Goal: Transaction & Acquisition: Purchase product/service

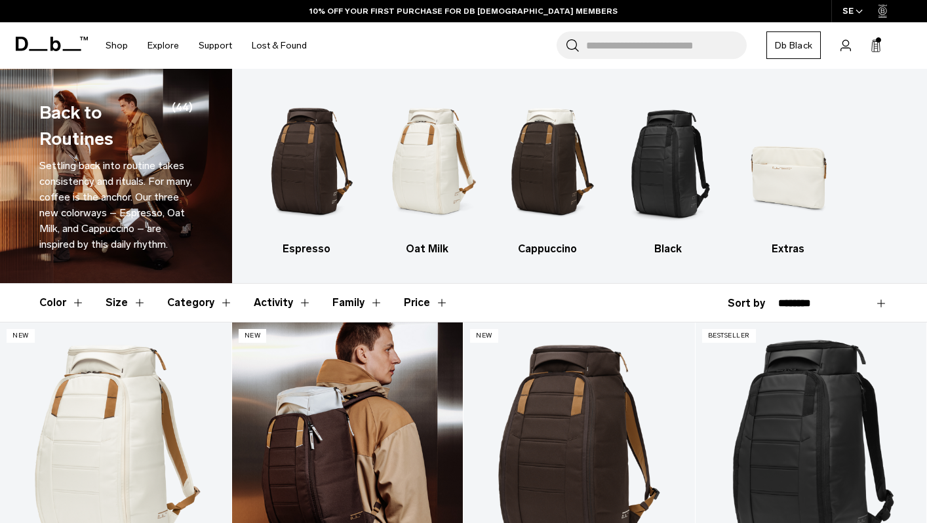
click at [315, 429] on link "Hugger Backpack 30L" at bounding box center [347, 451] width 231 height 257
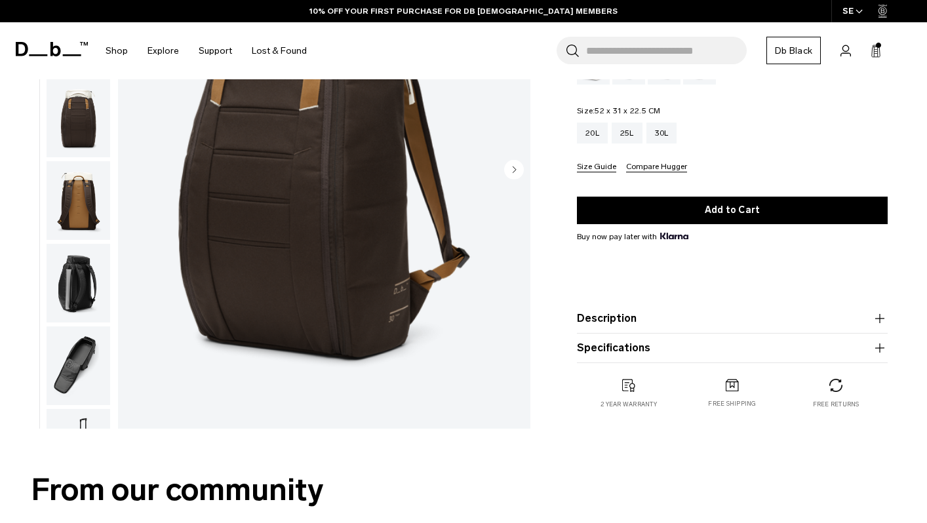
scroll to position [176, 0]
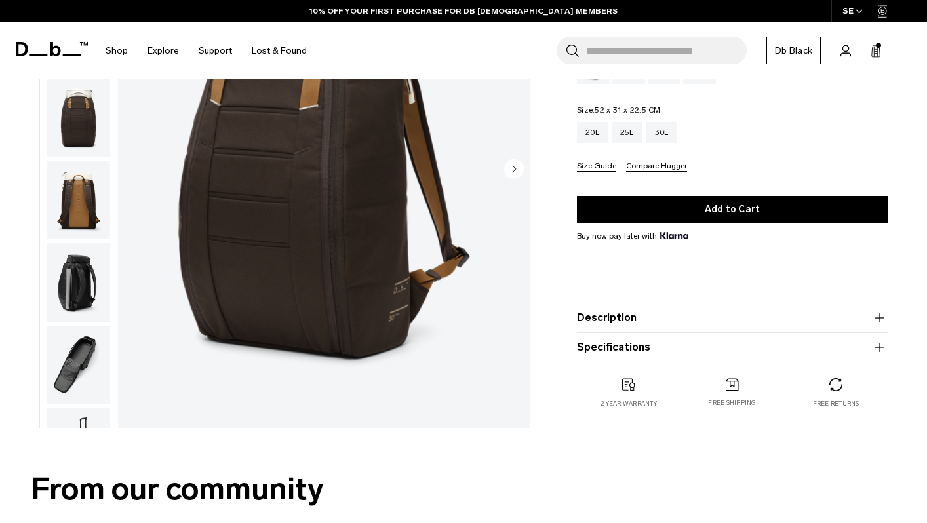
click at [882, 348] on icon "button" at bounding box center [880, 348] width 16 height 16
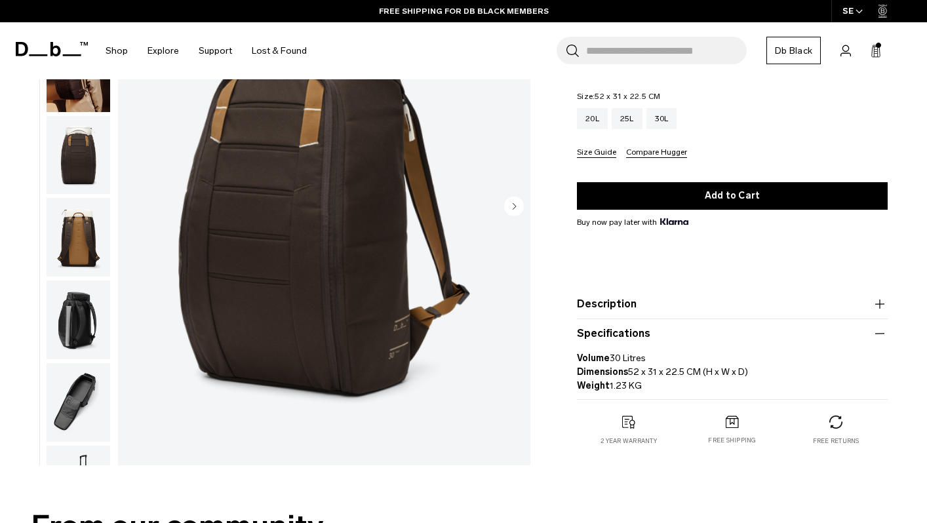
click at [877, 299] on icon "button" at bounding box center [880, 304] width 16 height 16
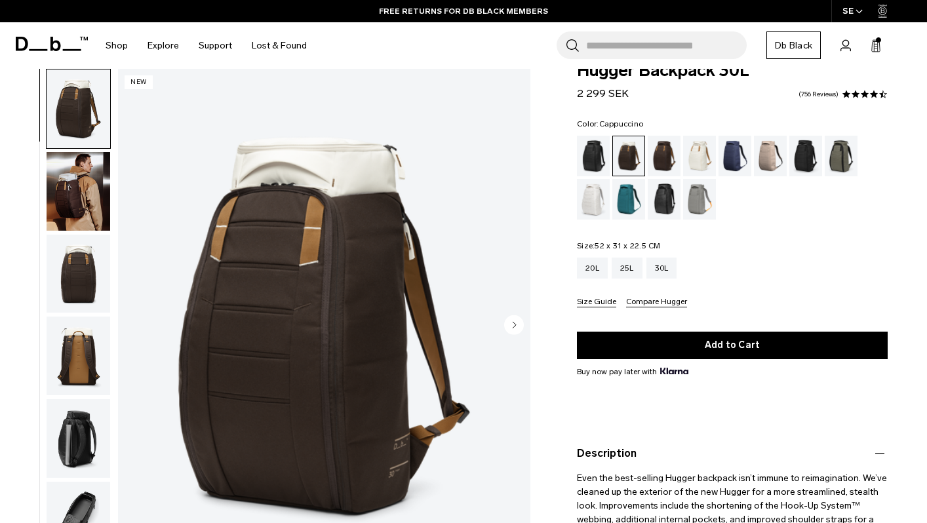
scroll to position [17, 0]
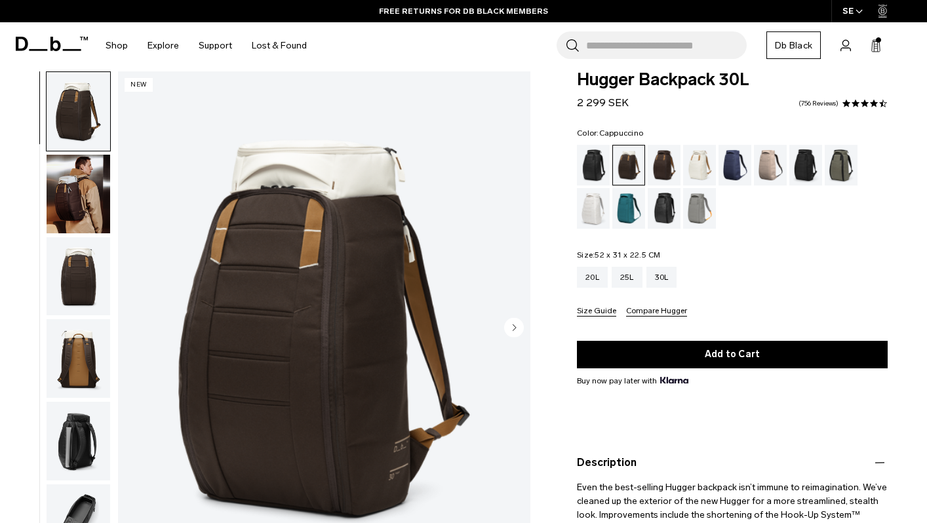
click at [601, 310] on button "Size Guide" at bounding box center [596, 312] width 39 height 10
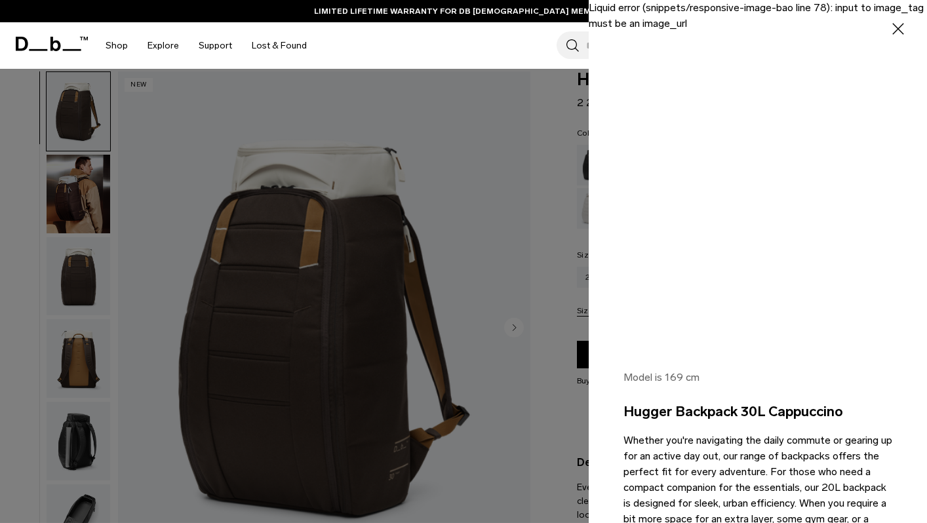
click at [898, 29] on icon "button" at bounding box center [899, 29] width 12 height 12
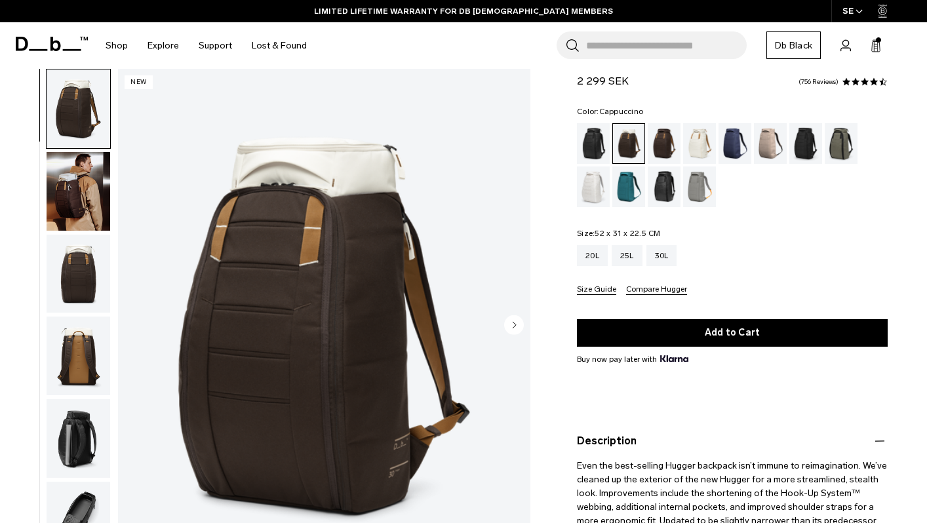
scroll to position [0, 0]
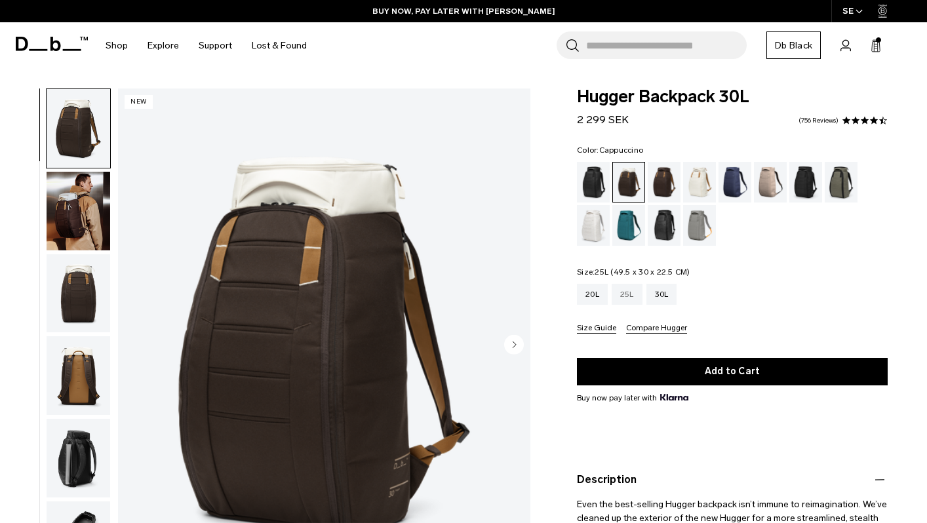
click at [625, 294] on div "25L" at bounding box center [627, 294] width 31 height 21
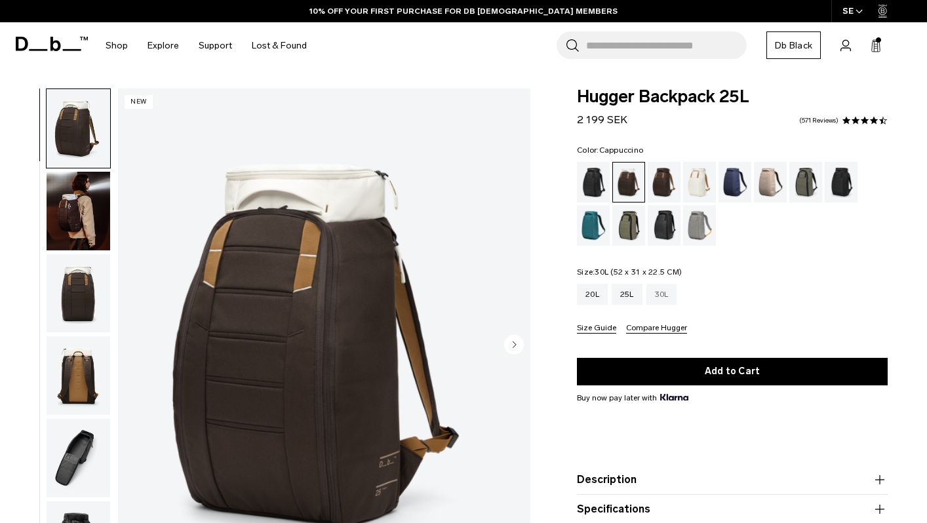
click at [666, 296] on div "30L" at bounding box center [662, 294] width 31 height 21
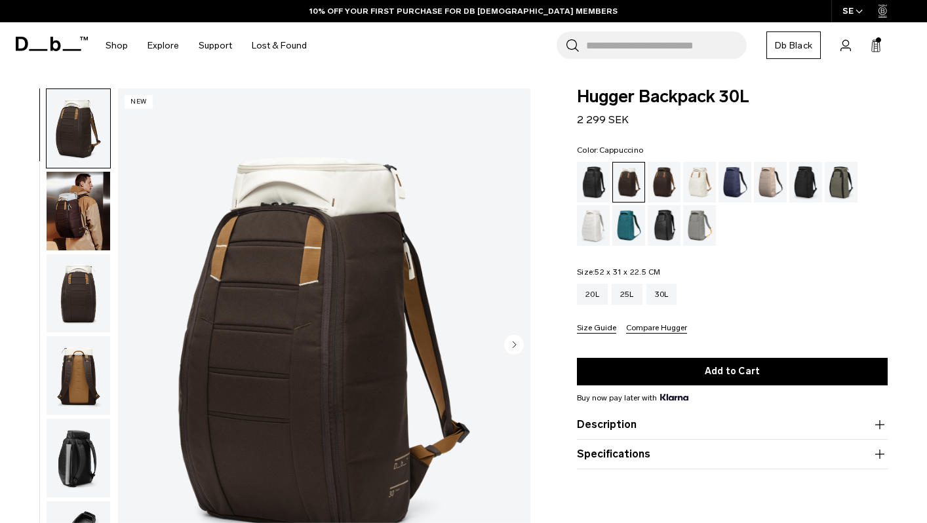
scroll to position [11, 0]
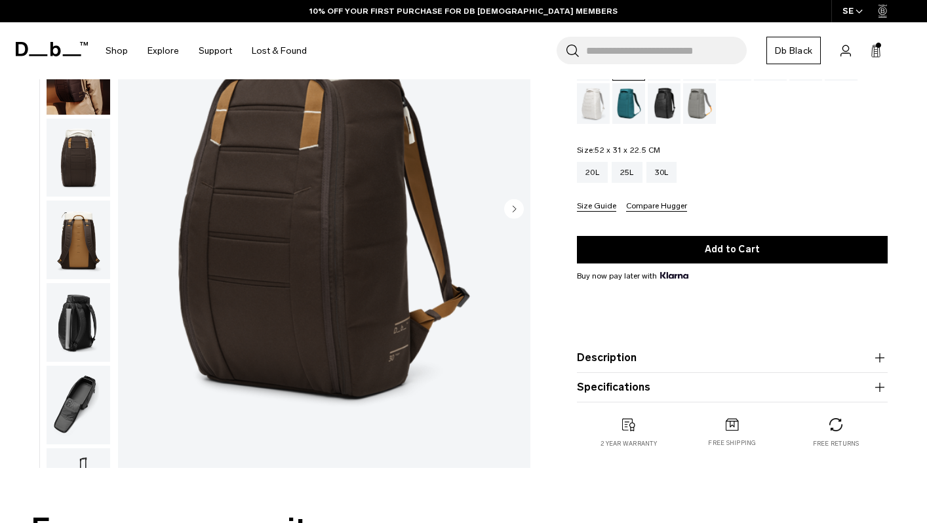
scroll to position [135, 0]
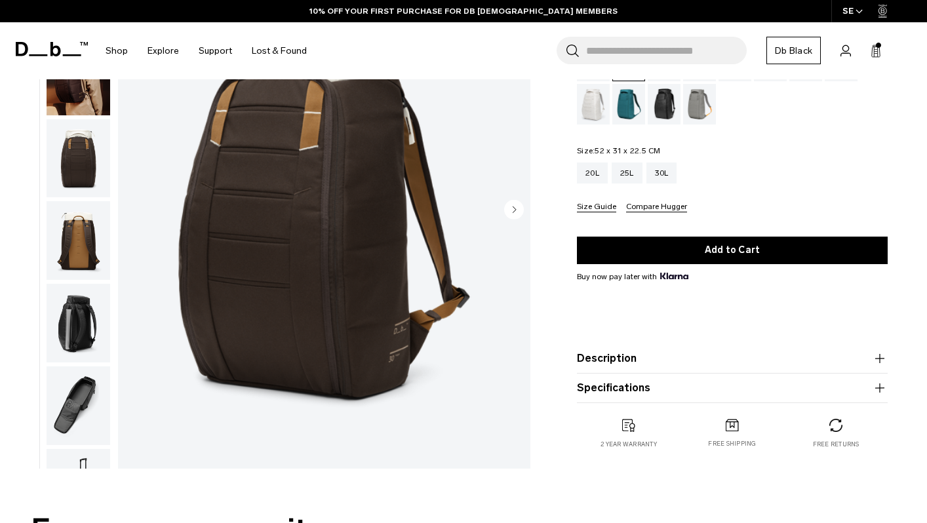
click at [879, 357] on icon "button" at bounding box center [879, 358] width 1 height 9
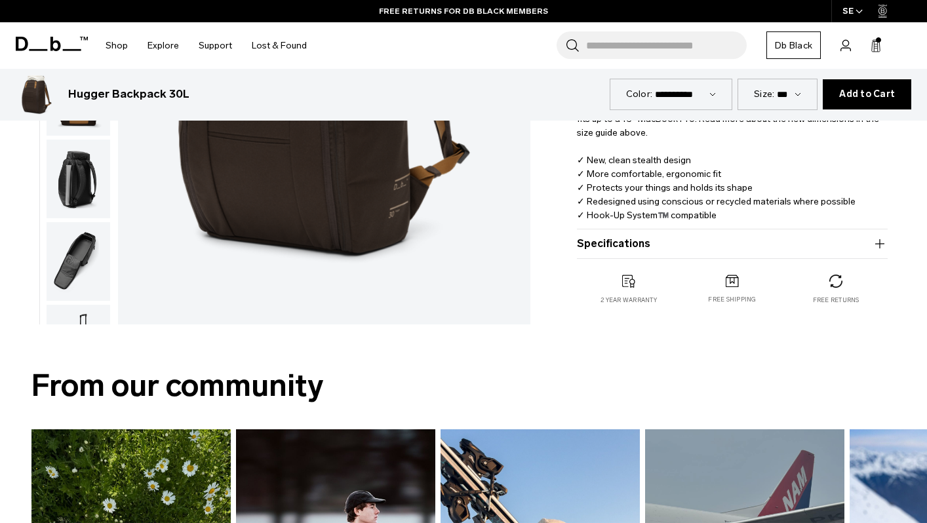
scroll to position [457, 0]
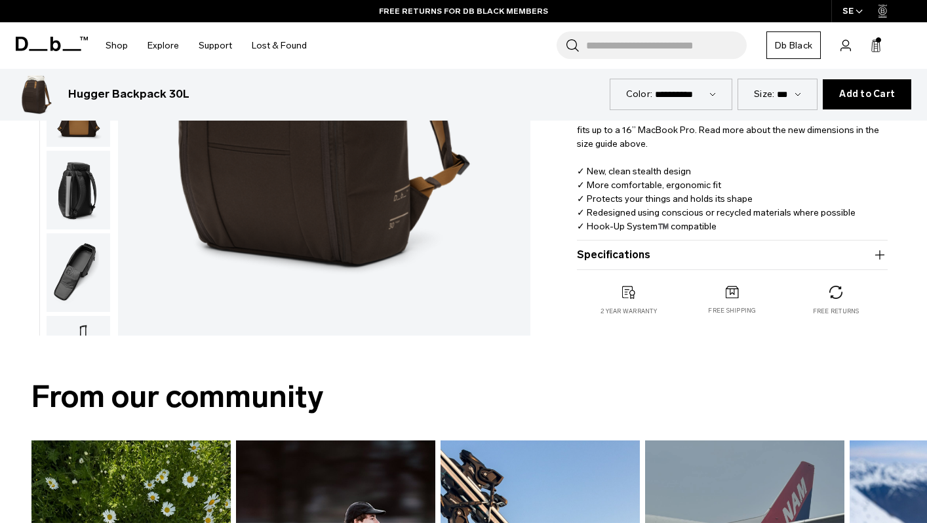
click at [881, 256] on icon "button" at bounding box center [880, 255] width 16 height 16
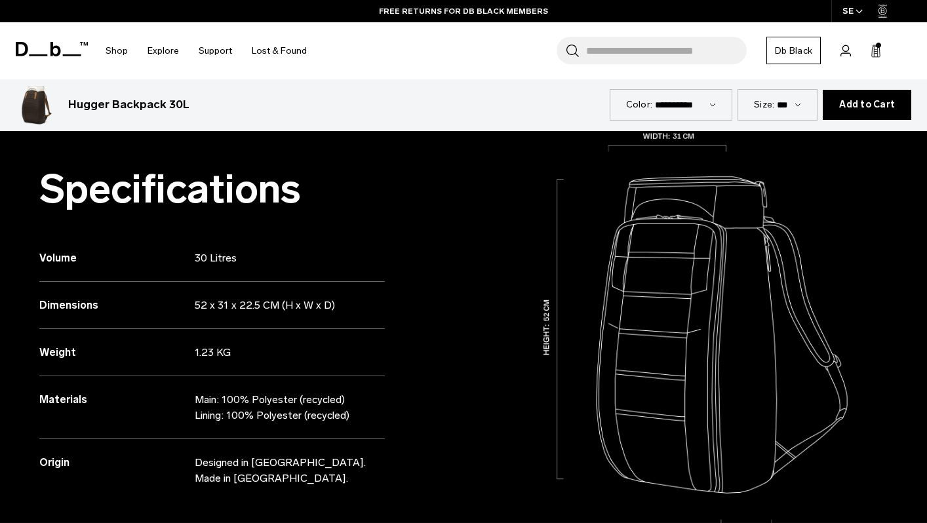
scroll to position [1236, 0]
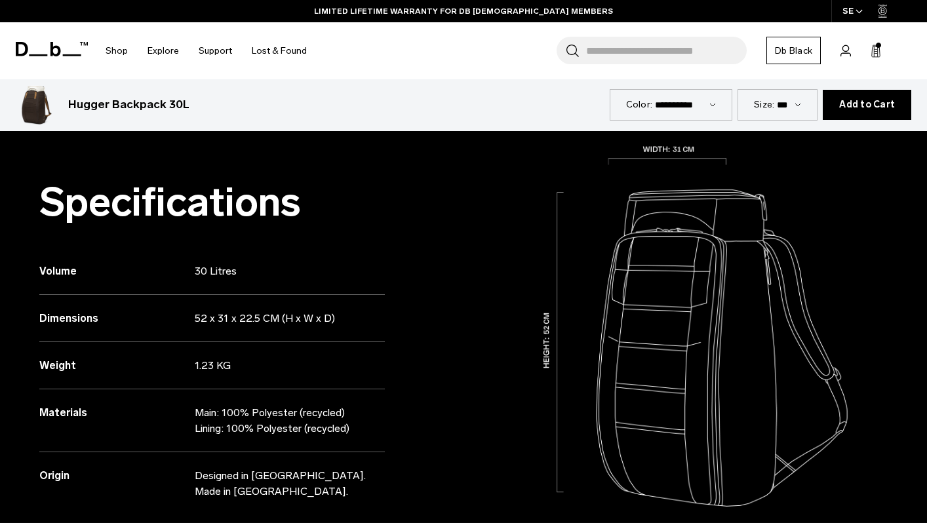
click at [712, 382] on img at bounding box center [696, 349] width 464 height 464
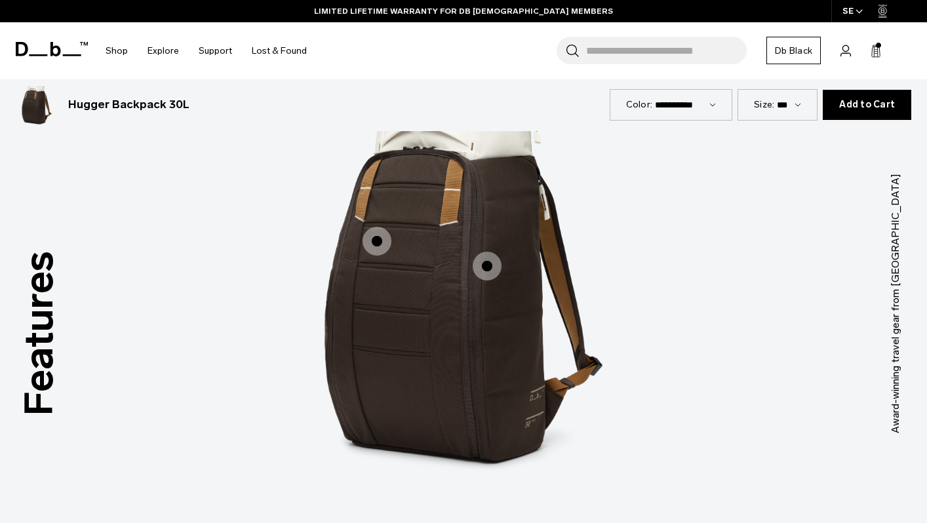
scroll to position [1853, 0]
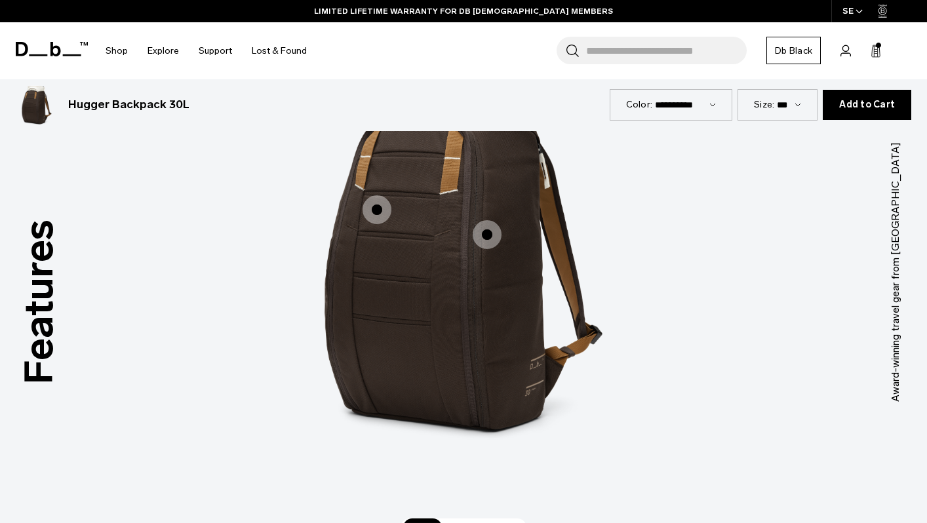
click at [492, 235] on span "1 / 3" at bounding box center [487, 234] width 29 height 29
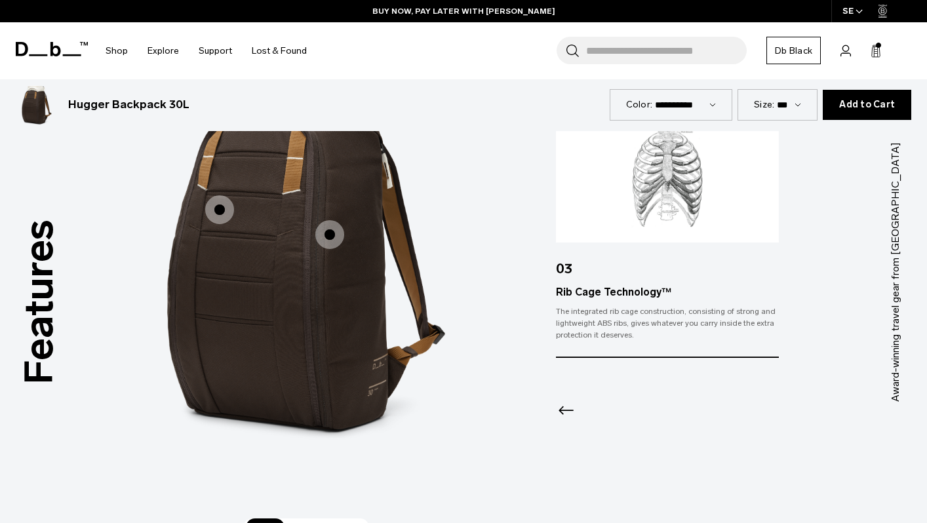
click at [226, 211] on span "1 / 3" at bounding box center [219, 209] width 29 height 29
click at [336, 245] on span "1 / 3" at bounding box center [329, 234] width 29 height 29
click at [569, 407] on icon "Previous slide" at bounding box center [566, 410] width 21 height 21
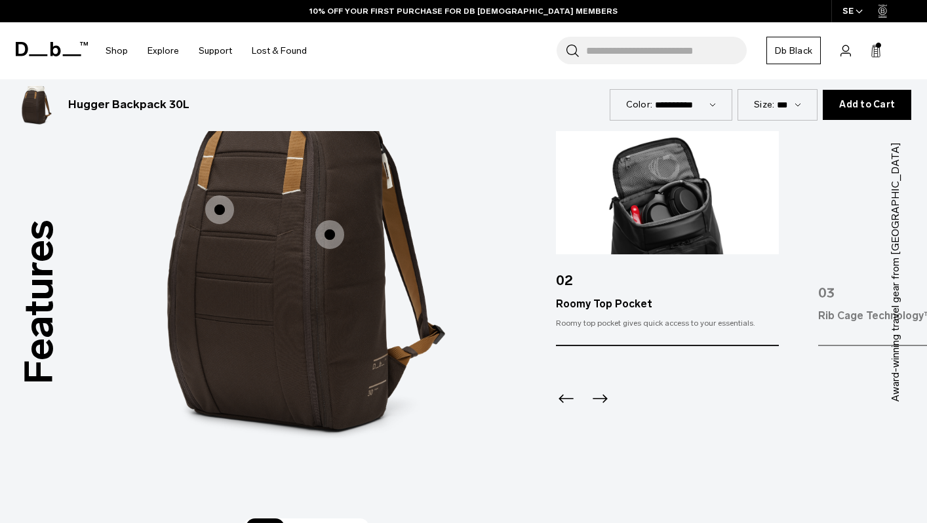
click at [569, 407] on icon "Previous slide" at bounding box center [566, 398] width 21 height 21
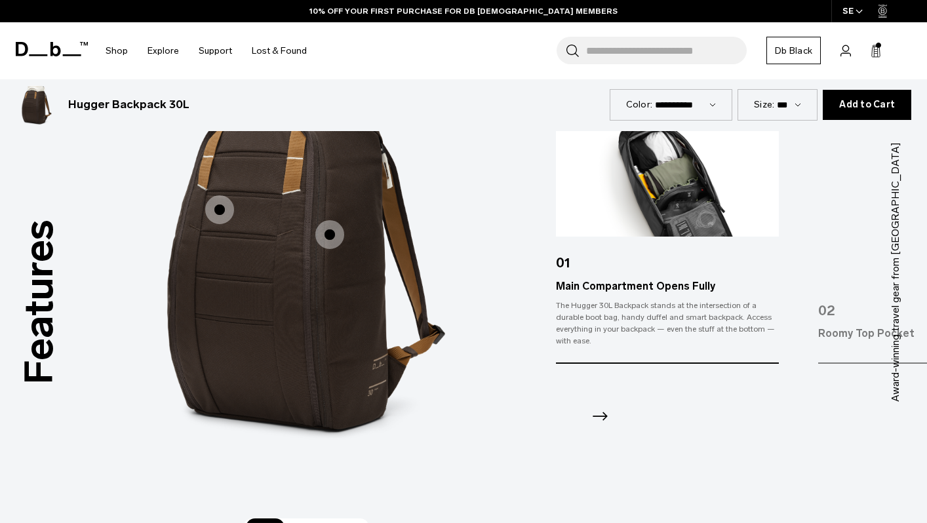
click at [601, 414] on icon "Next slide" at bounding box center [600, 416] width 21 height 21
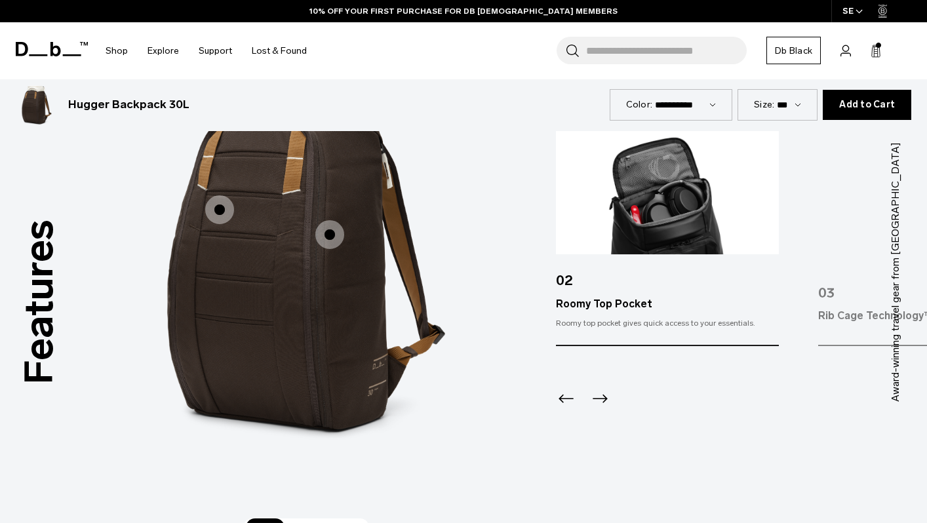
click at [601, 414] on div "Next slide" at bounding box center [599, 402] width 18 height 29
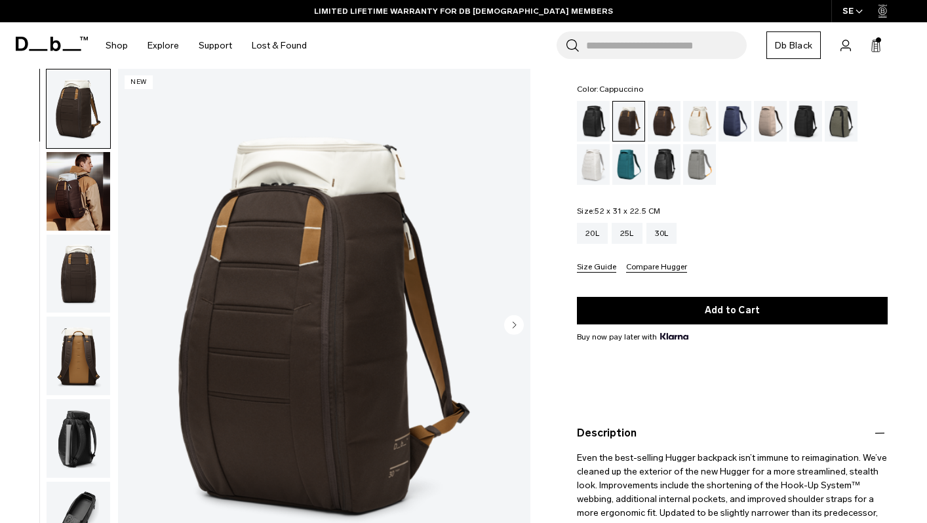
scroll to position [65, 0]
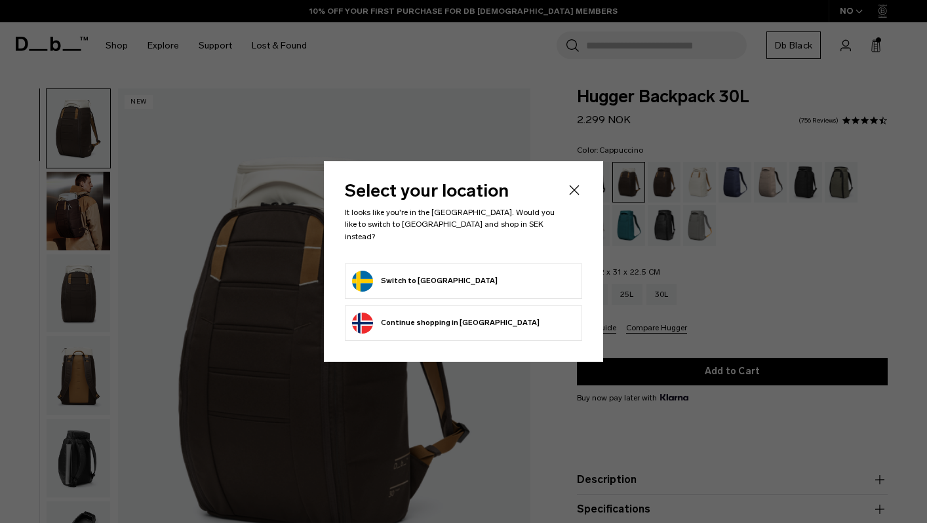
click at [572, 195] on icon "Close" at bounding box center [575, 191] width 10 height 10
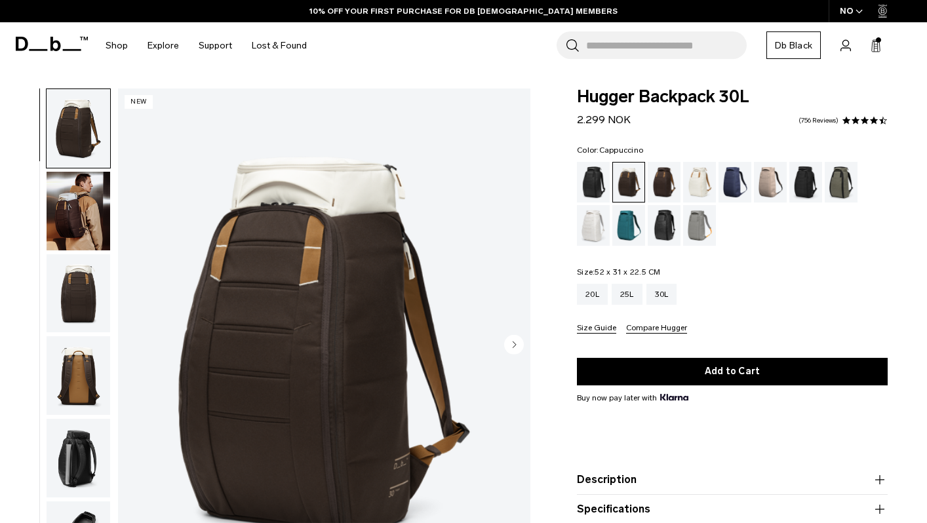
scroll to position [109, 0]
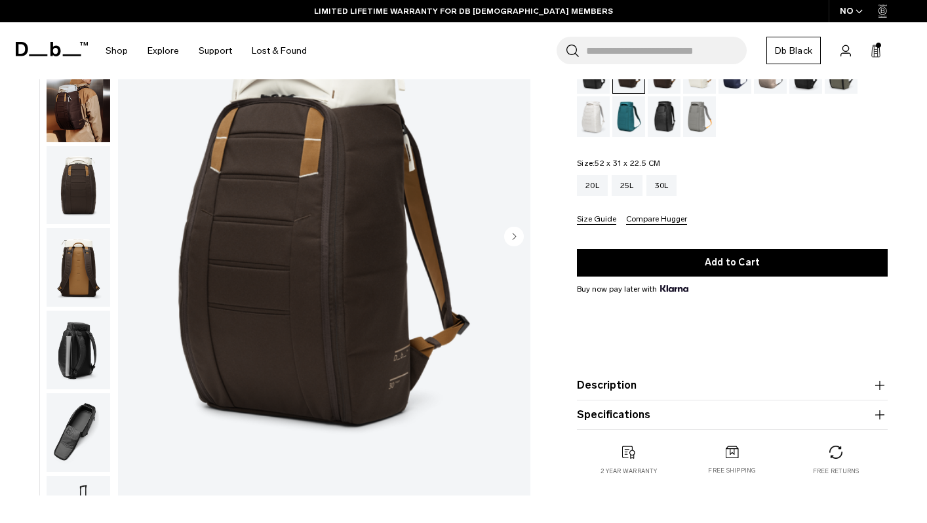
click at [627, 453] on img at bounding box center [628, 452] width 13 height 13
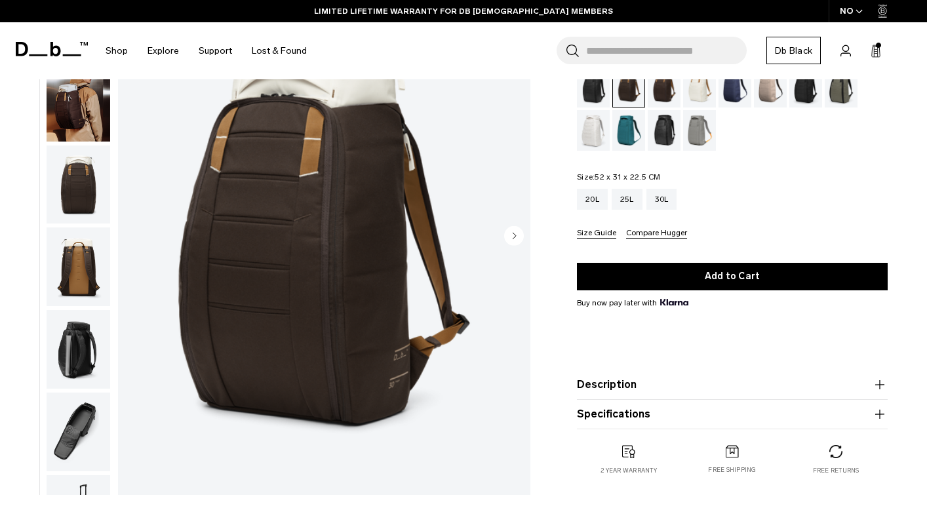
click at [734, 456] on img at bounding box center [732, 452] width 13 height 12
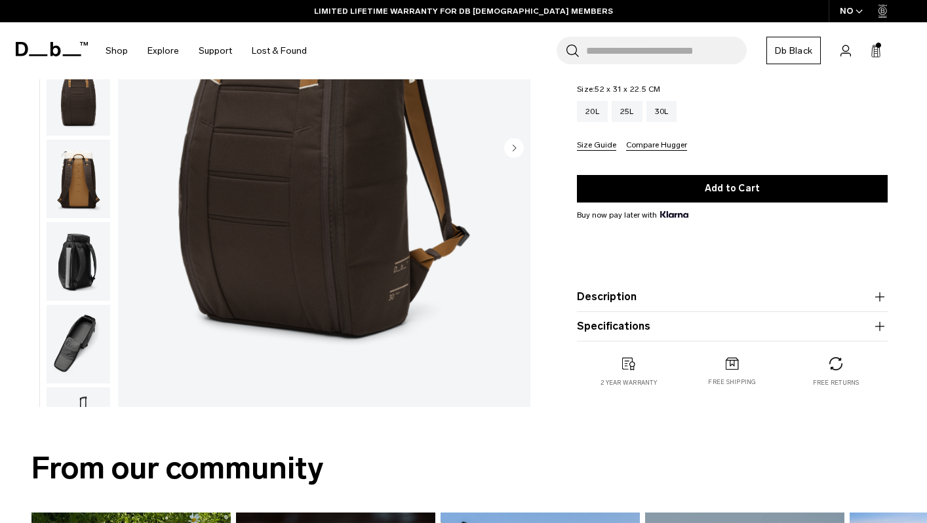
scroll to position [193, 0]
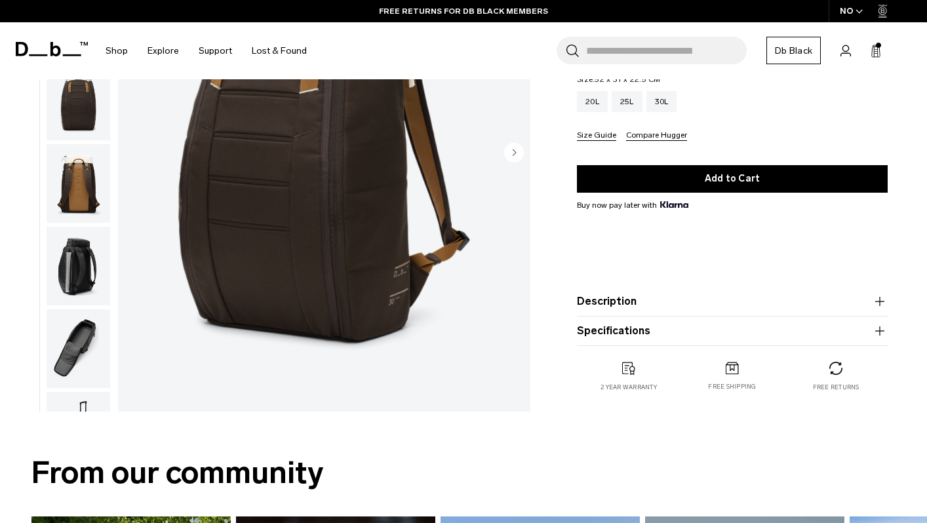
click at [616, 204] on span "Buy now pay later with" at bounding box center [632, 205] width 111 height 12
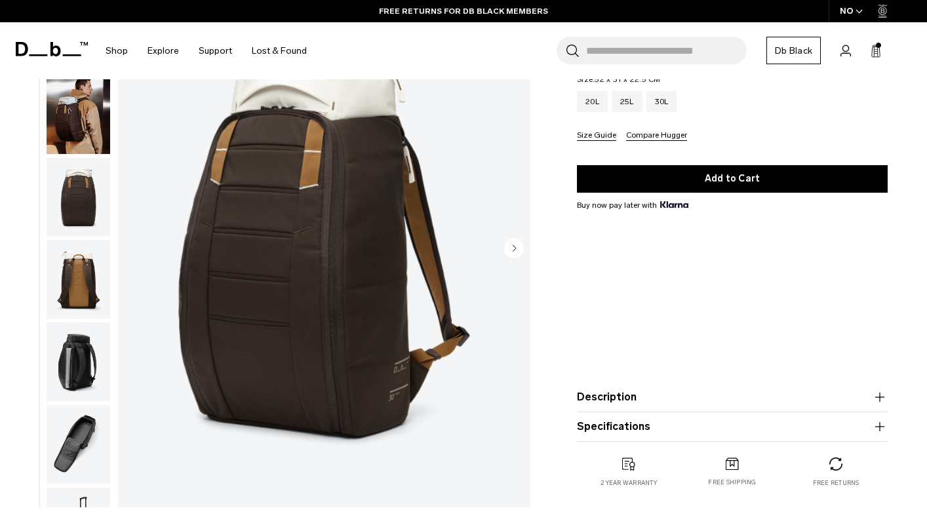
click at [668, 203] on img at bounding box center [674, 204] width 28 height 7
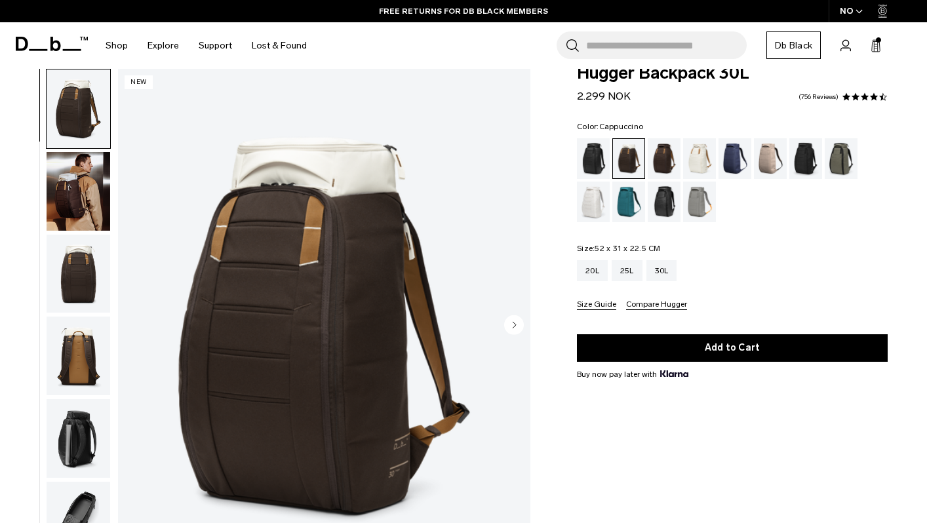
scroll to position [0, 0]
